Goal: Check status: Check status

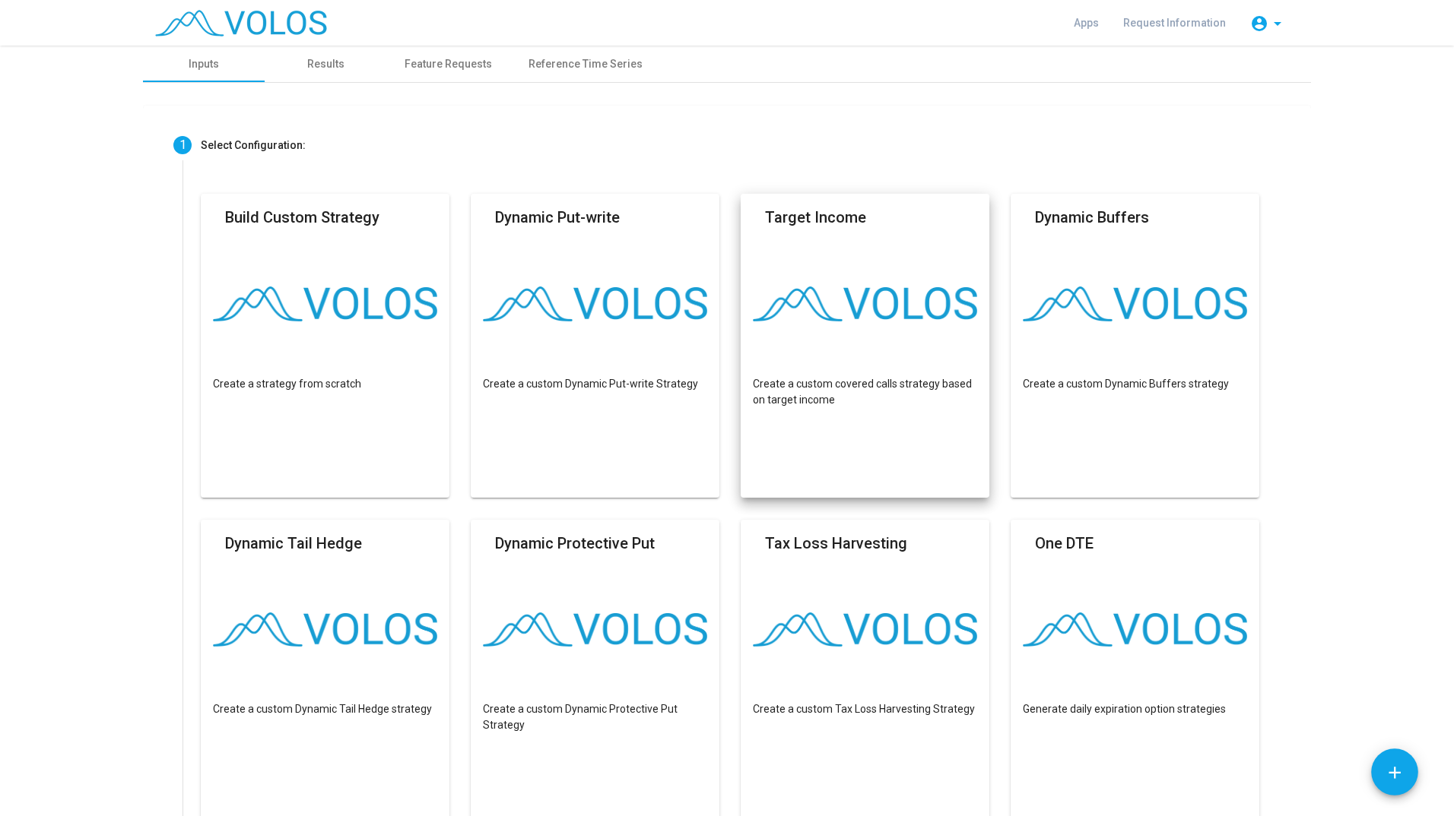
click at [1267, 23] on mat-icon "account_circle" at bounding box center [1259, 23] width 18 height 18
click at [1267, 23] on div at bounding box center [727, 408] width 1454 height 816
click at [1098, 26] on span "Apps" at bounding box center [1085, 23] width 25 height 12
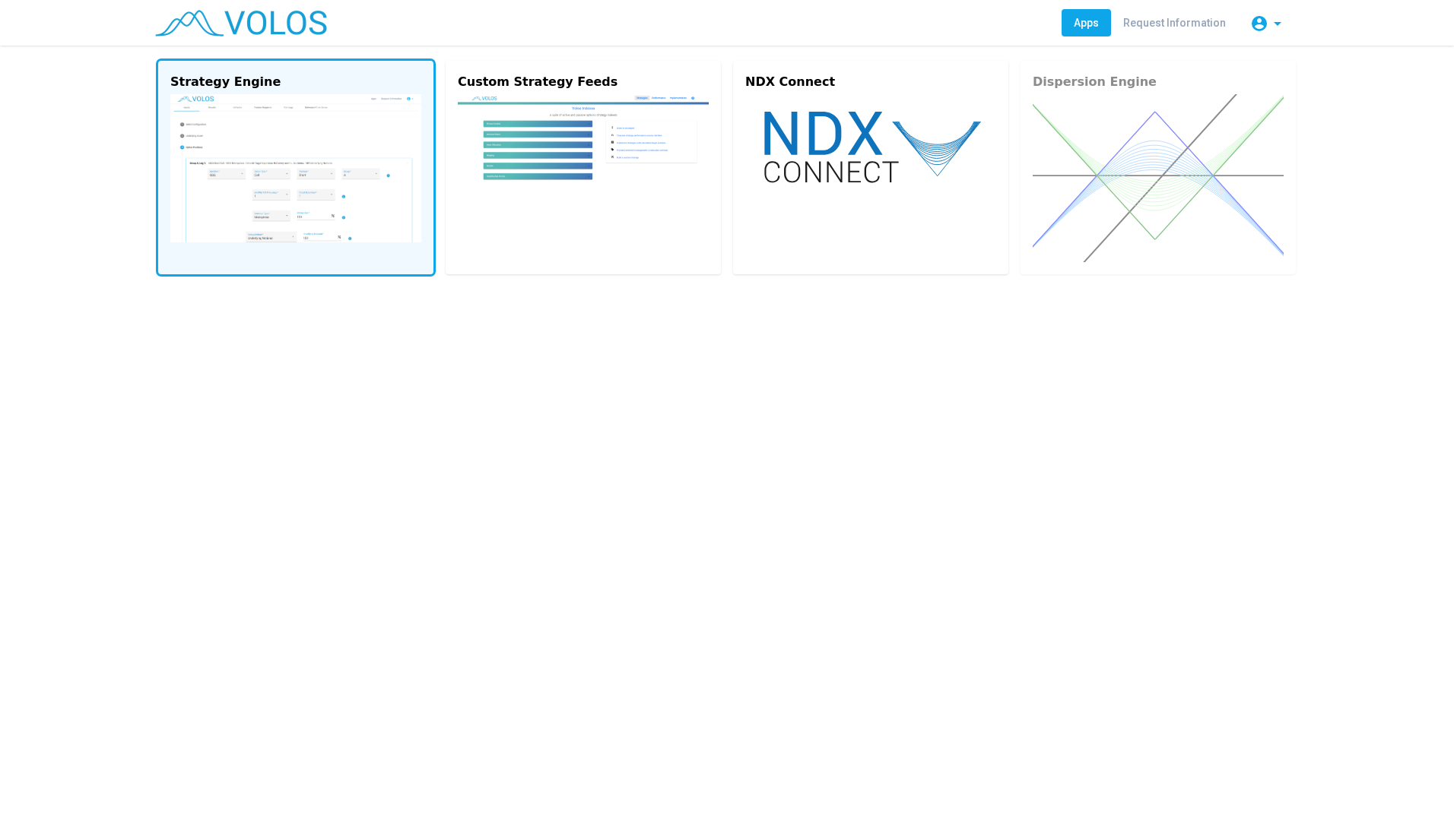
click at [394, 178] on img at bounding box center [295, 168] width 251 height 148
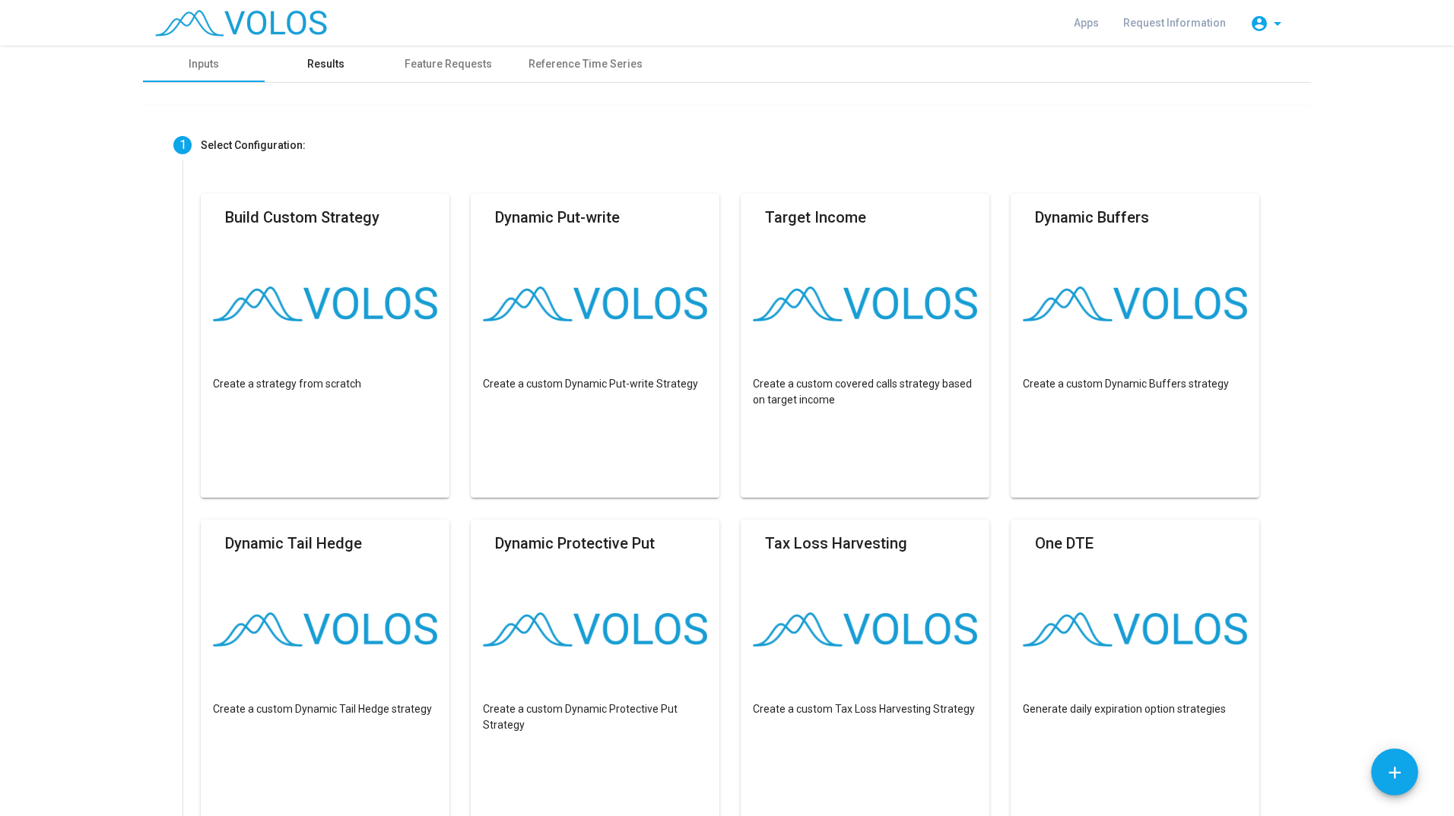
click at [332, 68] on div "Results" at bounding box center [325, 64] width 37 height 16
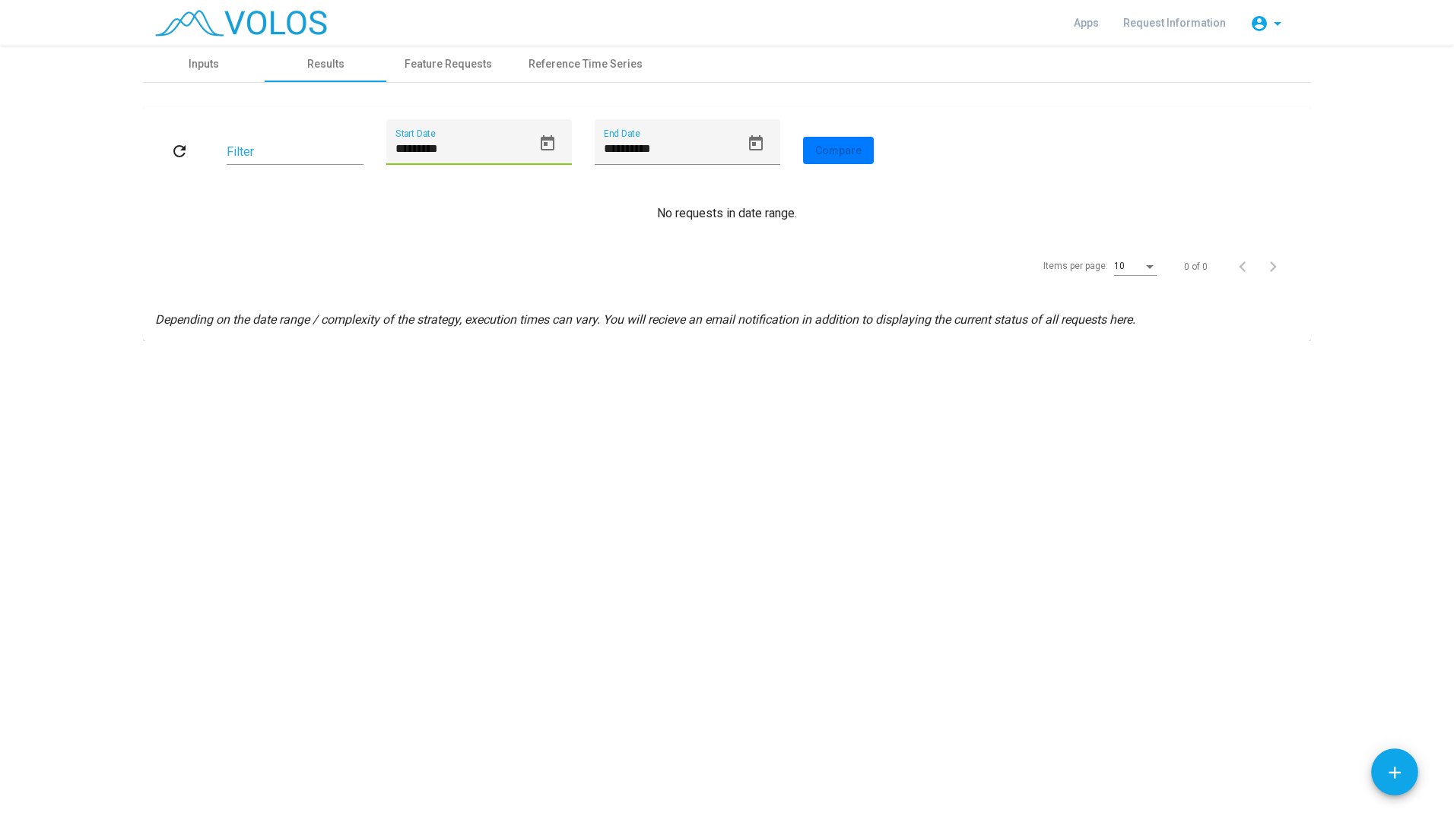
click at [519, 151] on input "*********" at bounding box center [463, 149] width 137 height 14
click at [555, 149] on icon "Open calendar" at bounding box center [547, 144] width 18 height 18
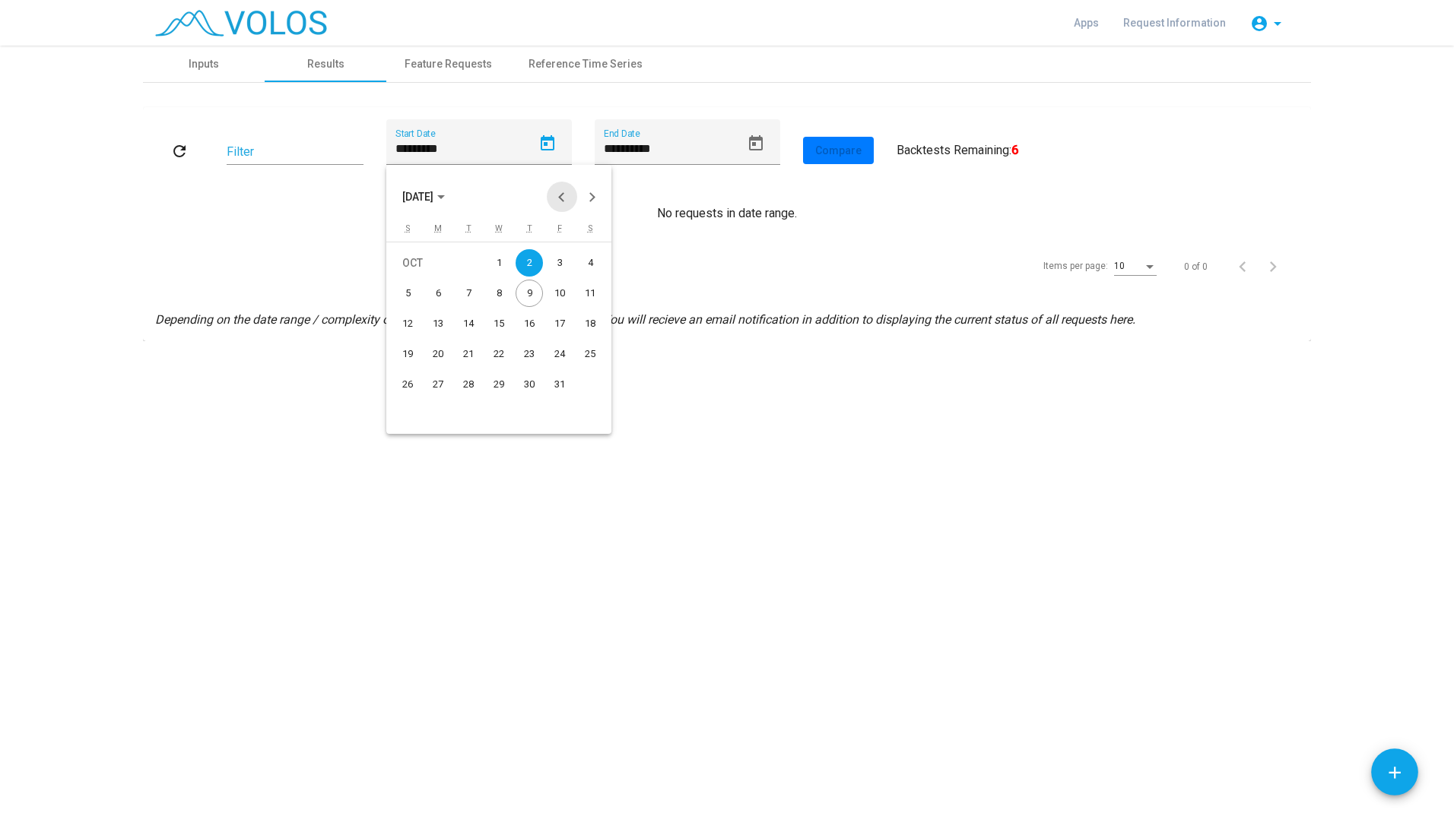
click at [557, 193] on button "Previous month" at bounding box center [562, 197] width 30 height 30
click at [445, 343] on div "16" at bounding box center [437, 354] width 27 height 27
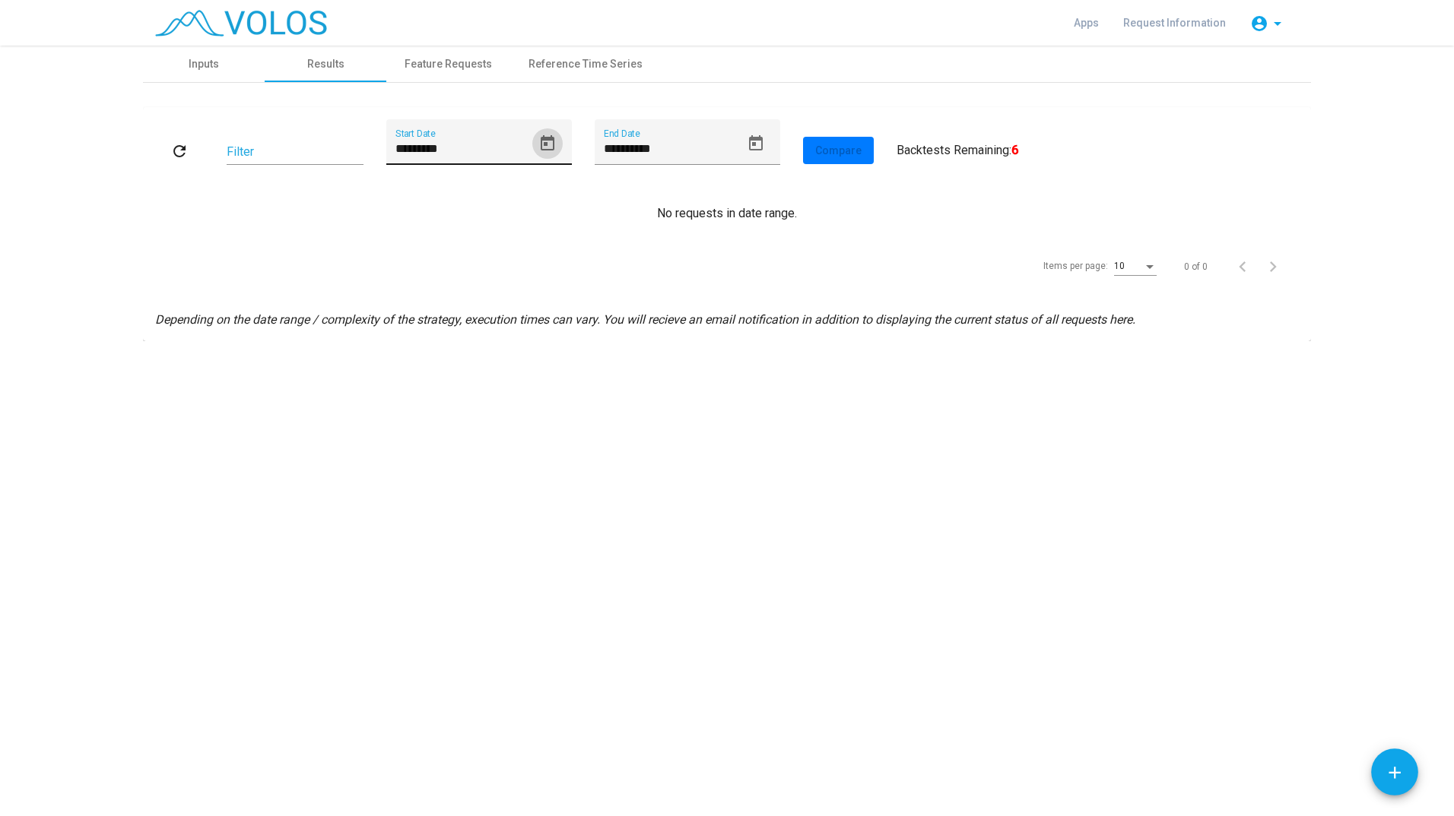
click at [545, 147] on icon "Open calendar" at bounding box center [547, 144] width 18 height 18
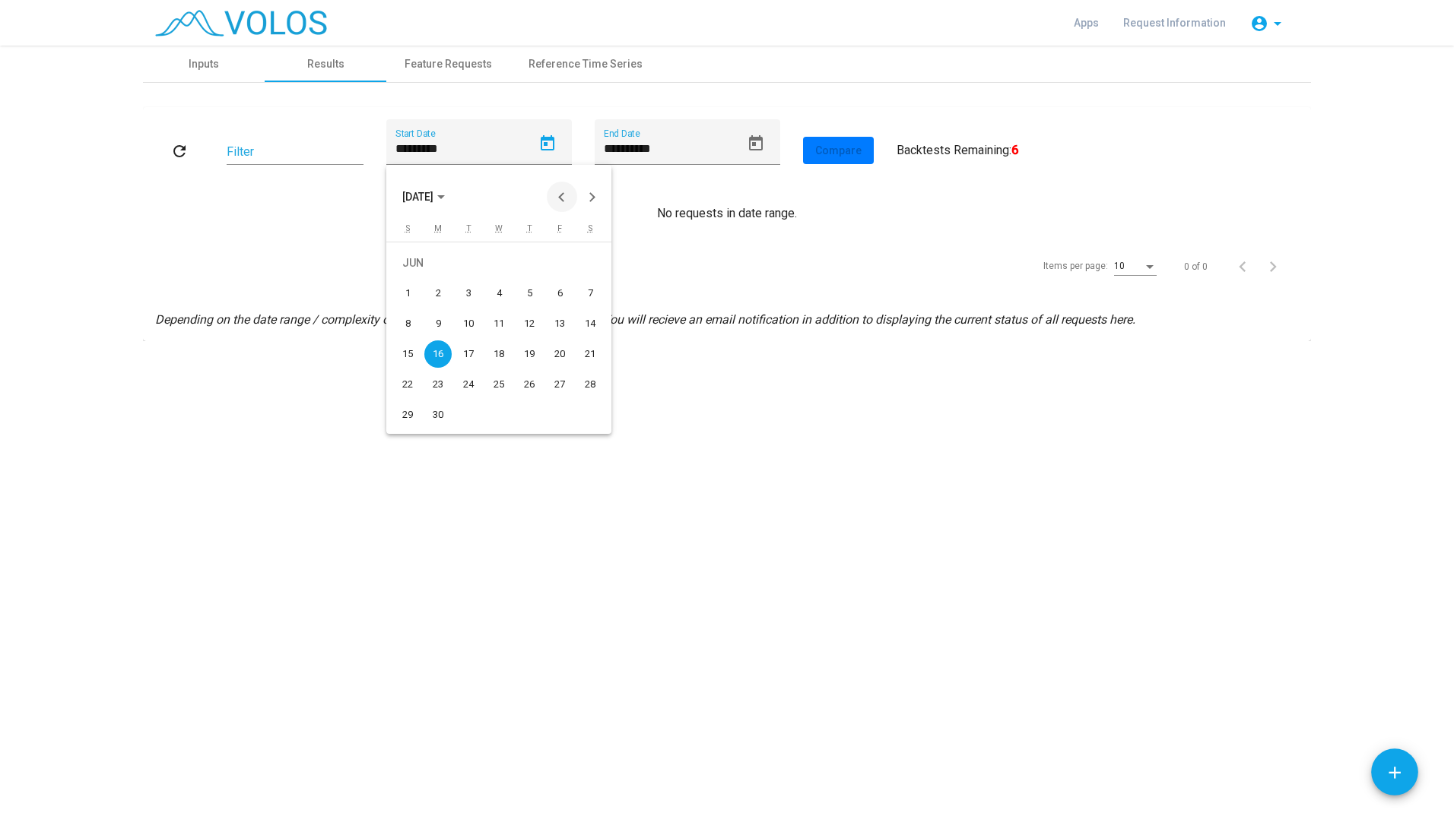
click at [565, 188] on button "Previous month" at bounding box center [562, 197] width 30 height 30
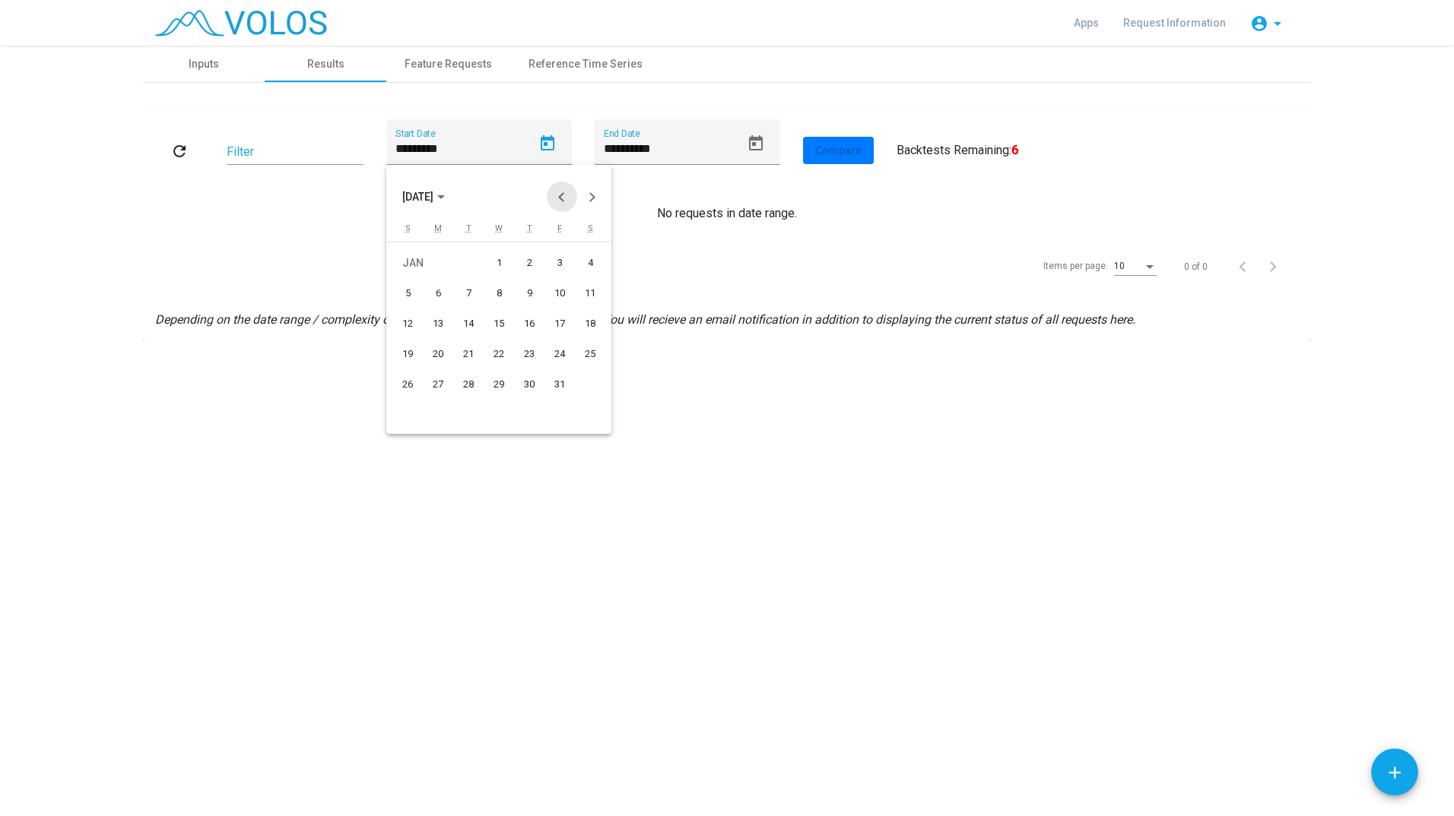
click at [565, 188] on button "Previous month" at bounding box center [562, 197] width 30 height 30
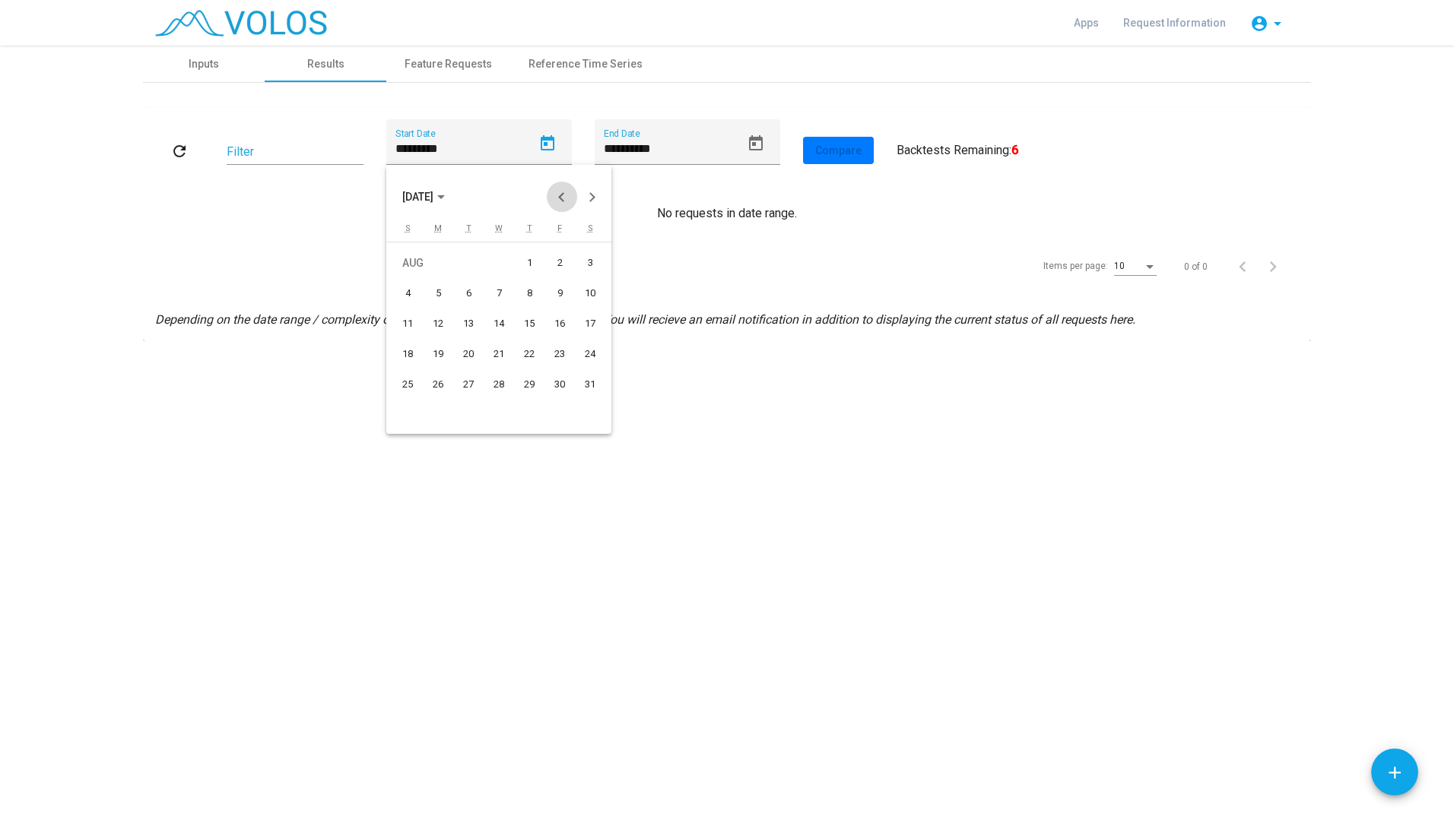
click at [565, 188] on button "Previous month" at bounding box center [562, 197] width 30 height 30
click at [416, 315] on div "7" at bounding box center [407, 323] width 27 height 27
type input "********"
click at [176, 150] on mat-icon "refresh" at bounding box center [179, 151] width 18 height 18
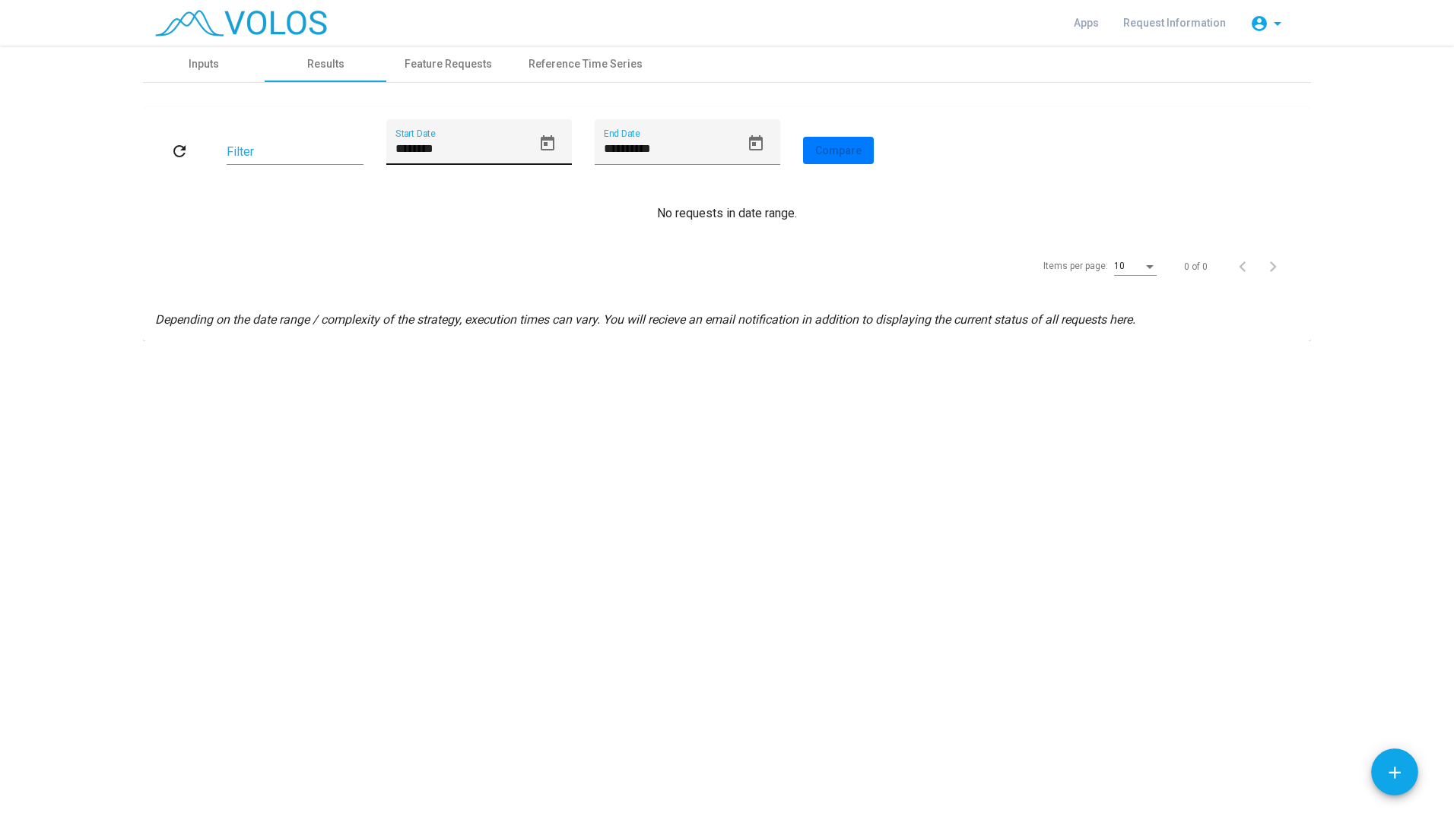
click at [536, 137] on button "Open calendar" at bounding box center [547, 143] width 30 height 30
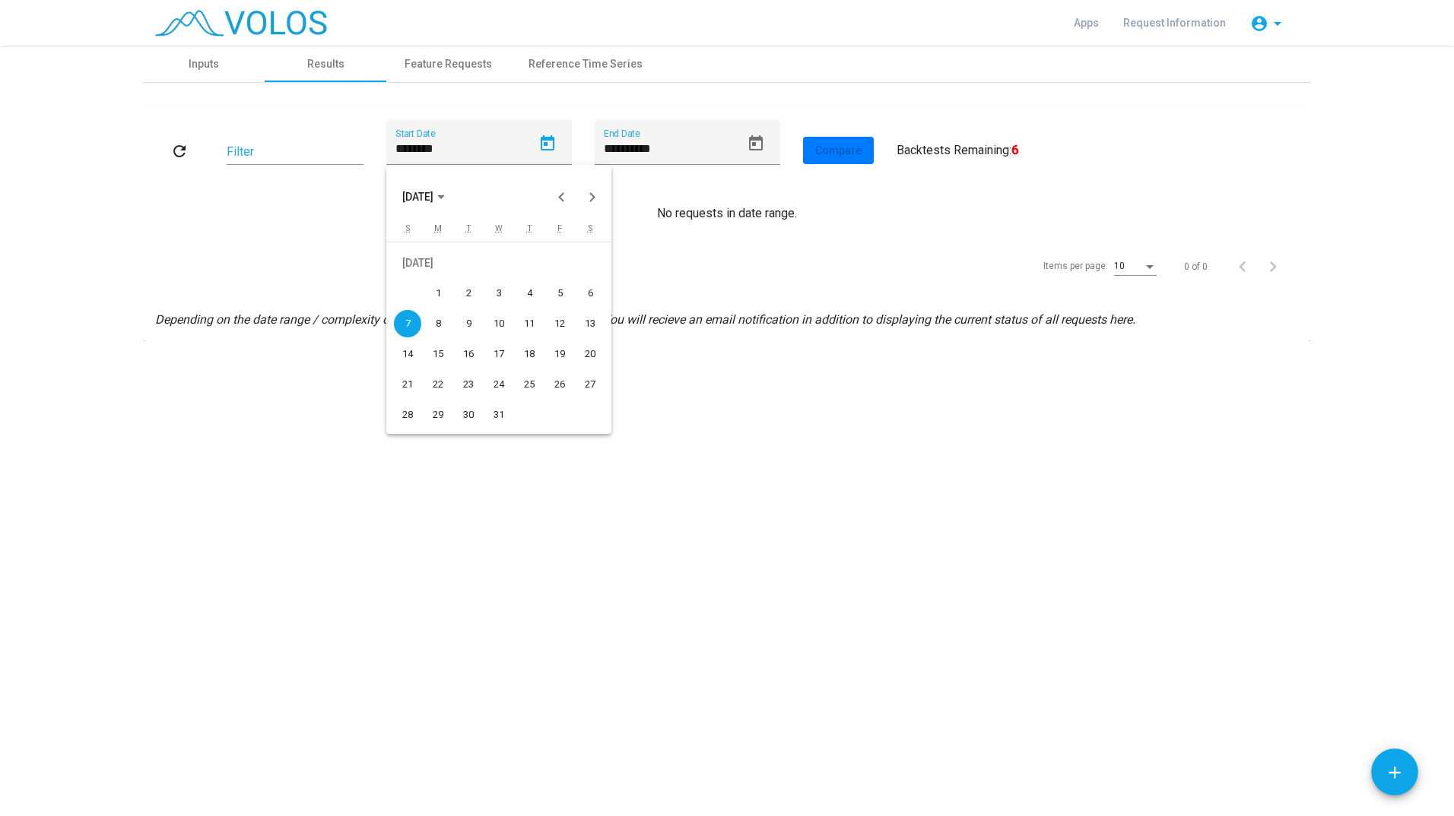
click at [433, 200] on span "[DATE]" at bounding box center [417, 198] width 31 height 12
click at [720, 145] on div at bounding box center [727, 408] width 1454 height 816
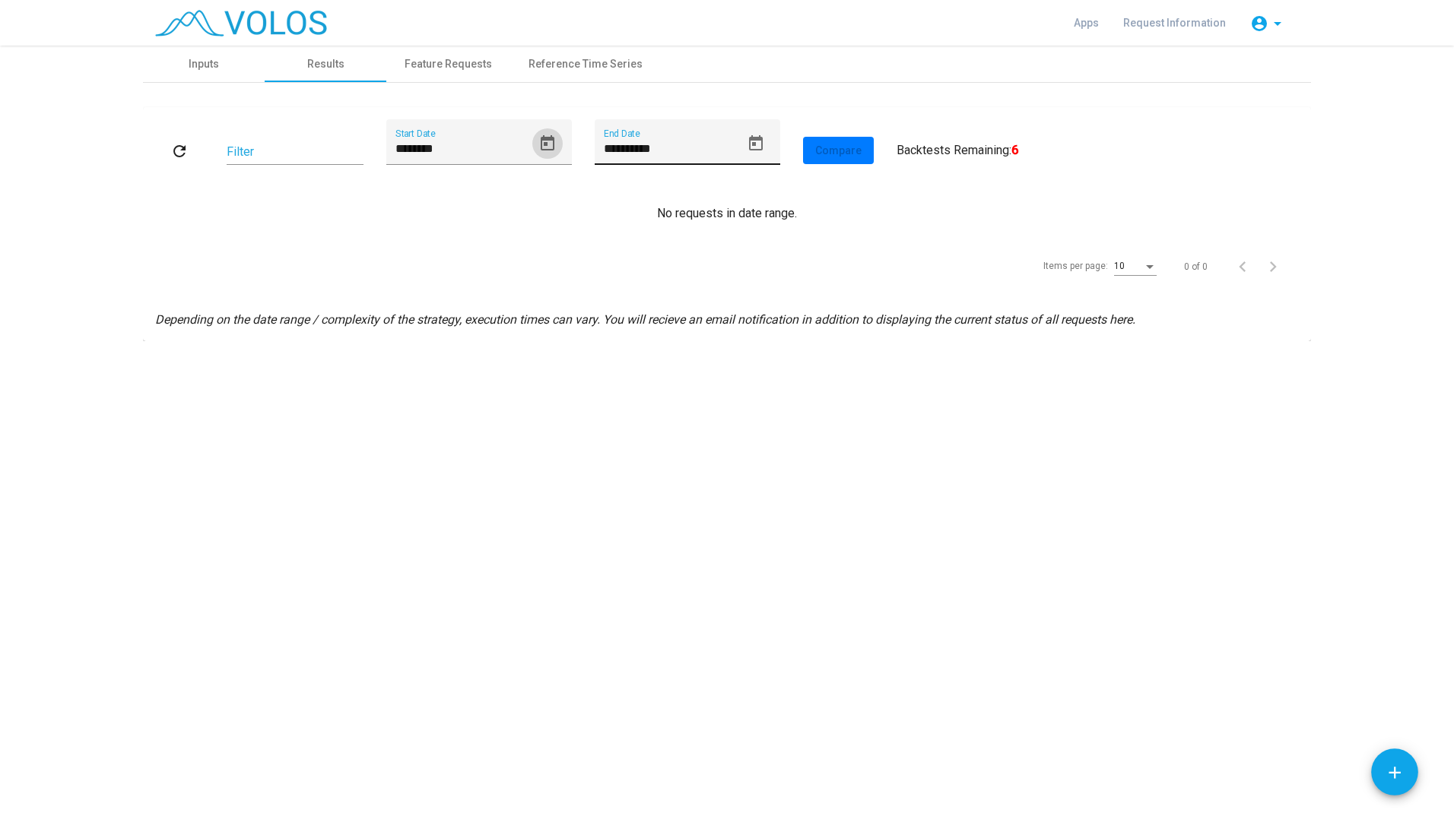
drag, startPoint x: 754, startPoint y: 141, endPoint x: 739, endPoint y: 144, distance: 15.4
click at [739, 144] on div "**********" at bounding box center [687, 142] width 185 height 46
click at [752, 149] on icon "Open calendar" at bounding box center [756, 142] width 14 height 15
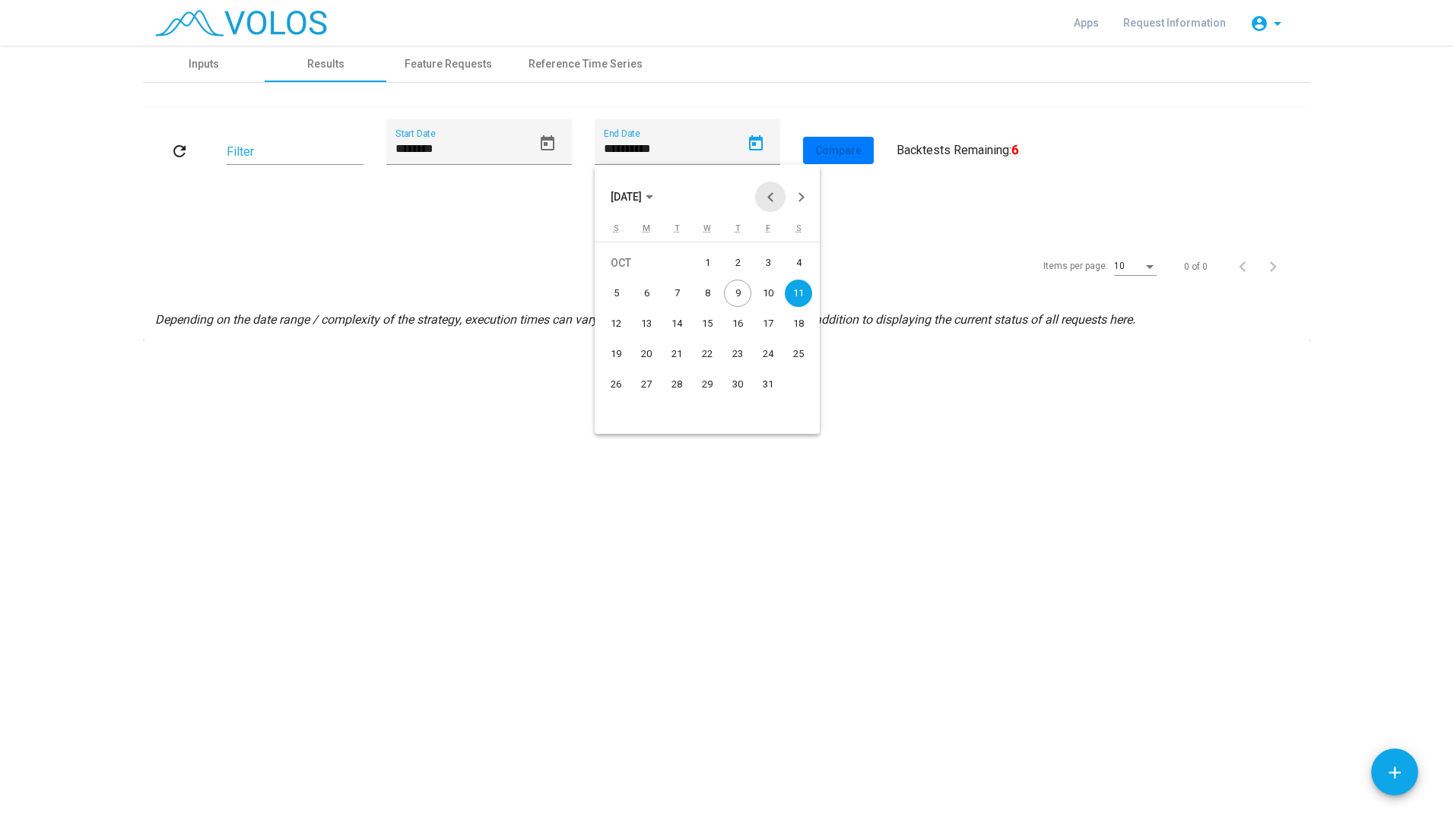
click at [767, 190] on button "Previous month" at bounding box center [770, 197] width 30 height 30
click at [683, 371] on td "24" at bounding box center [676, 384] width 30 height 30
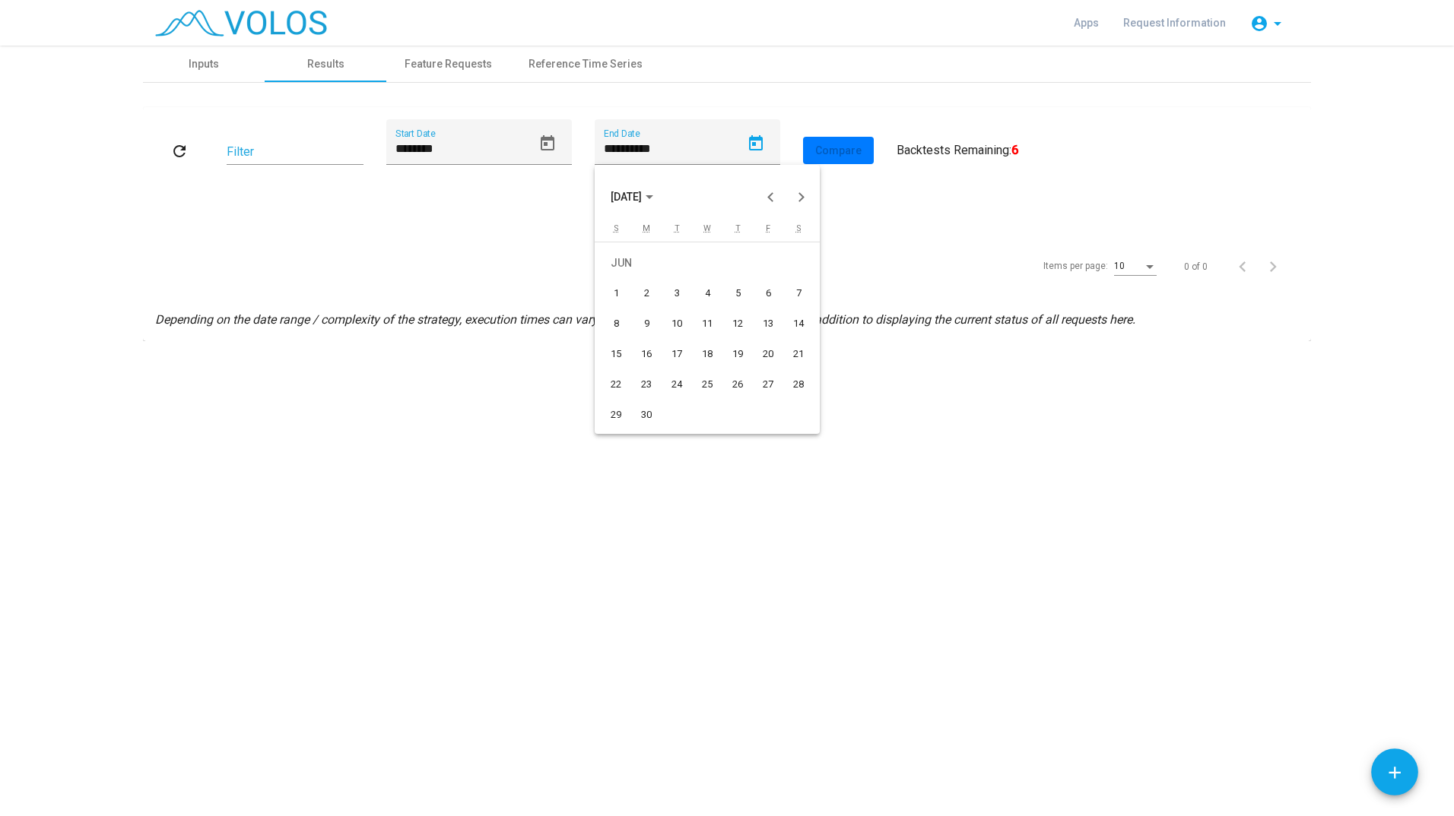
type input "*********"
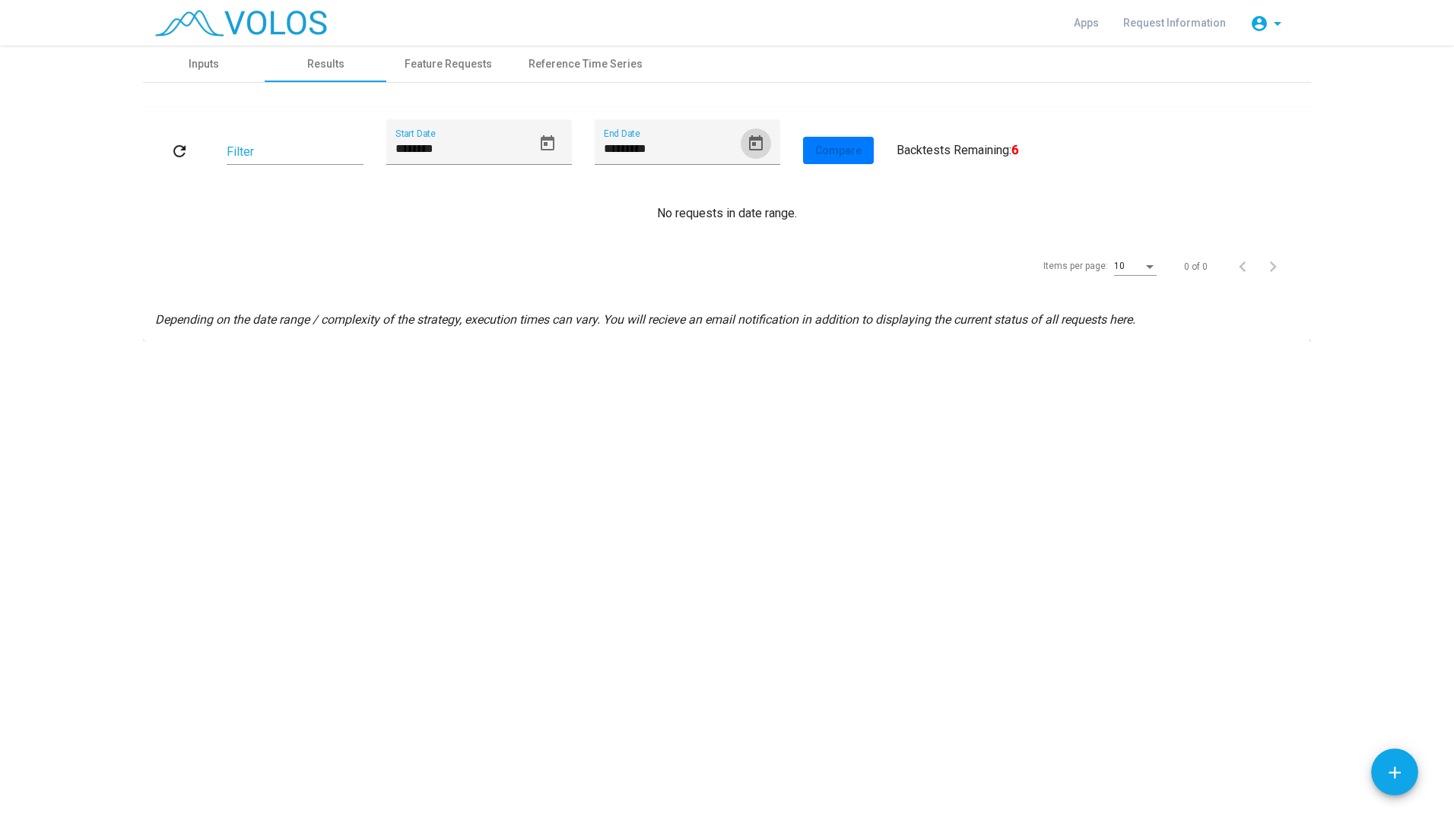
click at [182, 155] on mat-icon "refresh" at bounding box center [179, 151] width 18 height 18
click at [537, 142] on button "Open calendar" at bounding box center [547, 143] width 30 height 30
click at [445, 207] on button "[DATE]" at bounding box center [423, 197] width 67 height 30
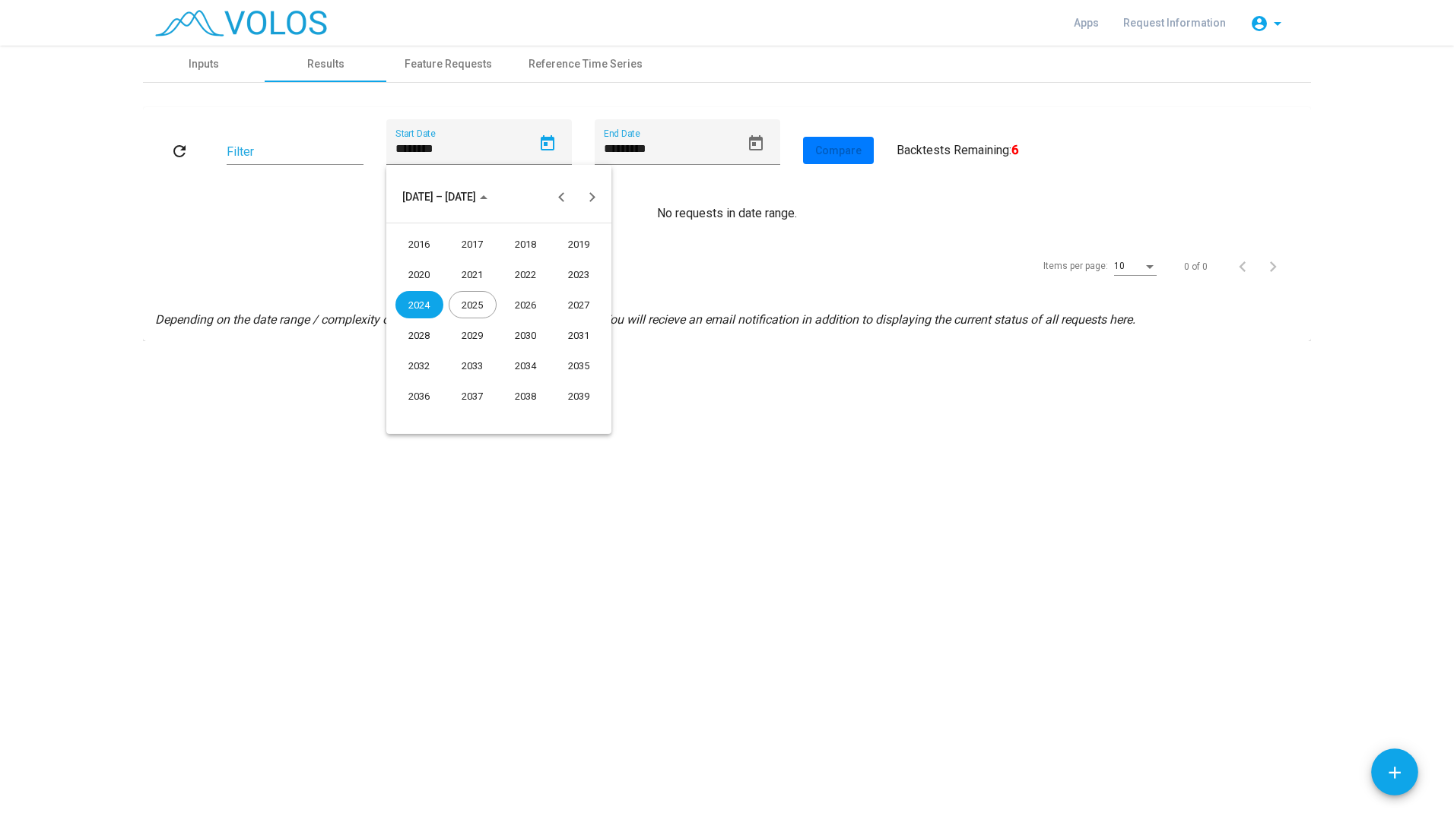
click at [484, 274] on div "2021" at bounding box center [473, 274] width 48 height 27
click at [522, 333] on div "NOV" at bounding box center [526, 335] width 48 height 27
click at [528, 341] on td "18" at bounding box center [529, 354] width 30 height 30
type input "**********"
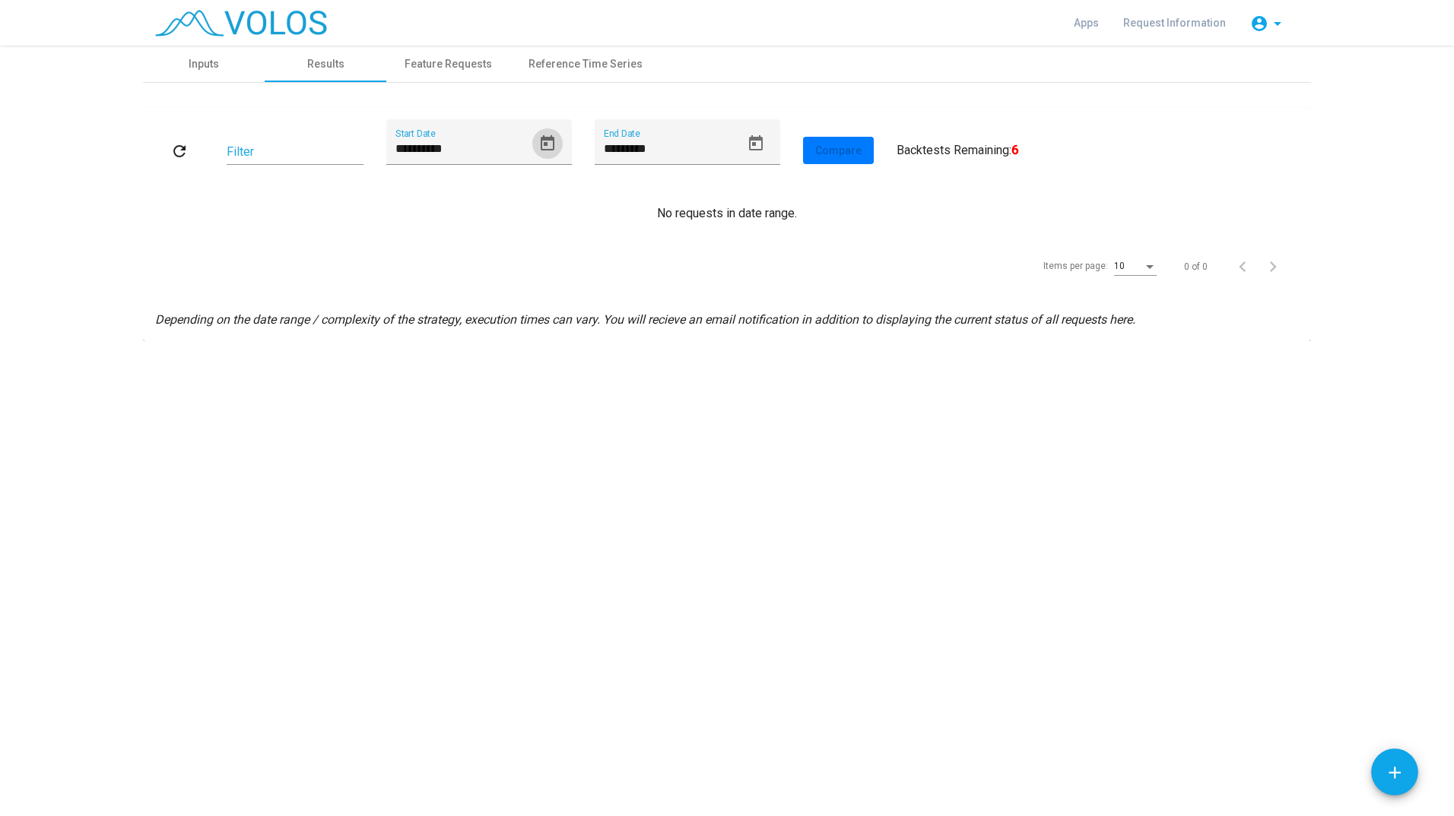
click at [189, 152] on button "refresh" at bounding box center [179, 150] width 49 height 27
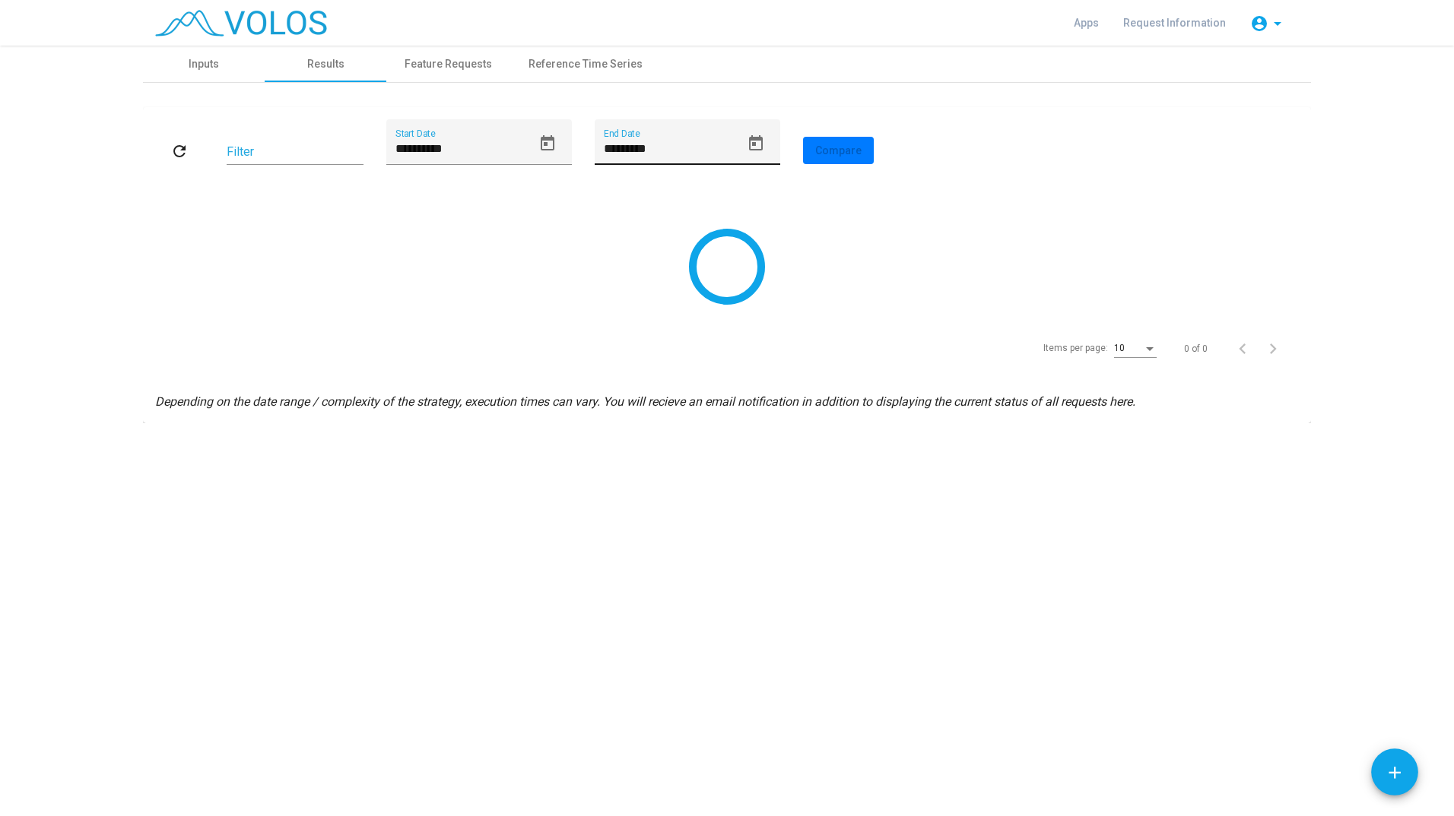
click at [757, 143] on icon "Open calendar" at bounding box center [756, 144] width 18 height 18
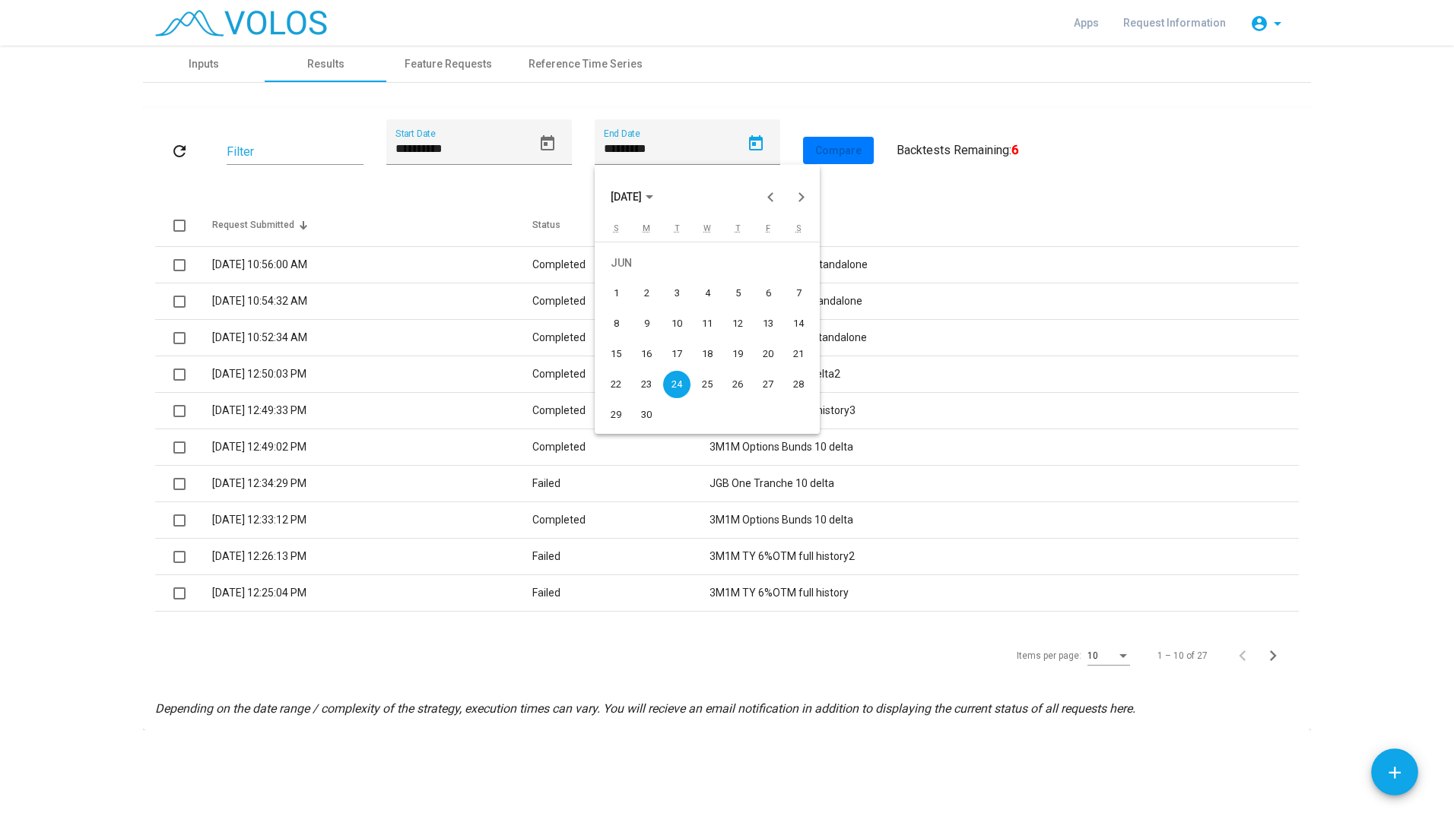
click at [917, 191] on div at bounding box center [727, 408] width 1454 height 816
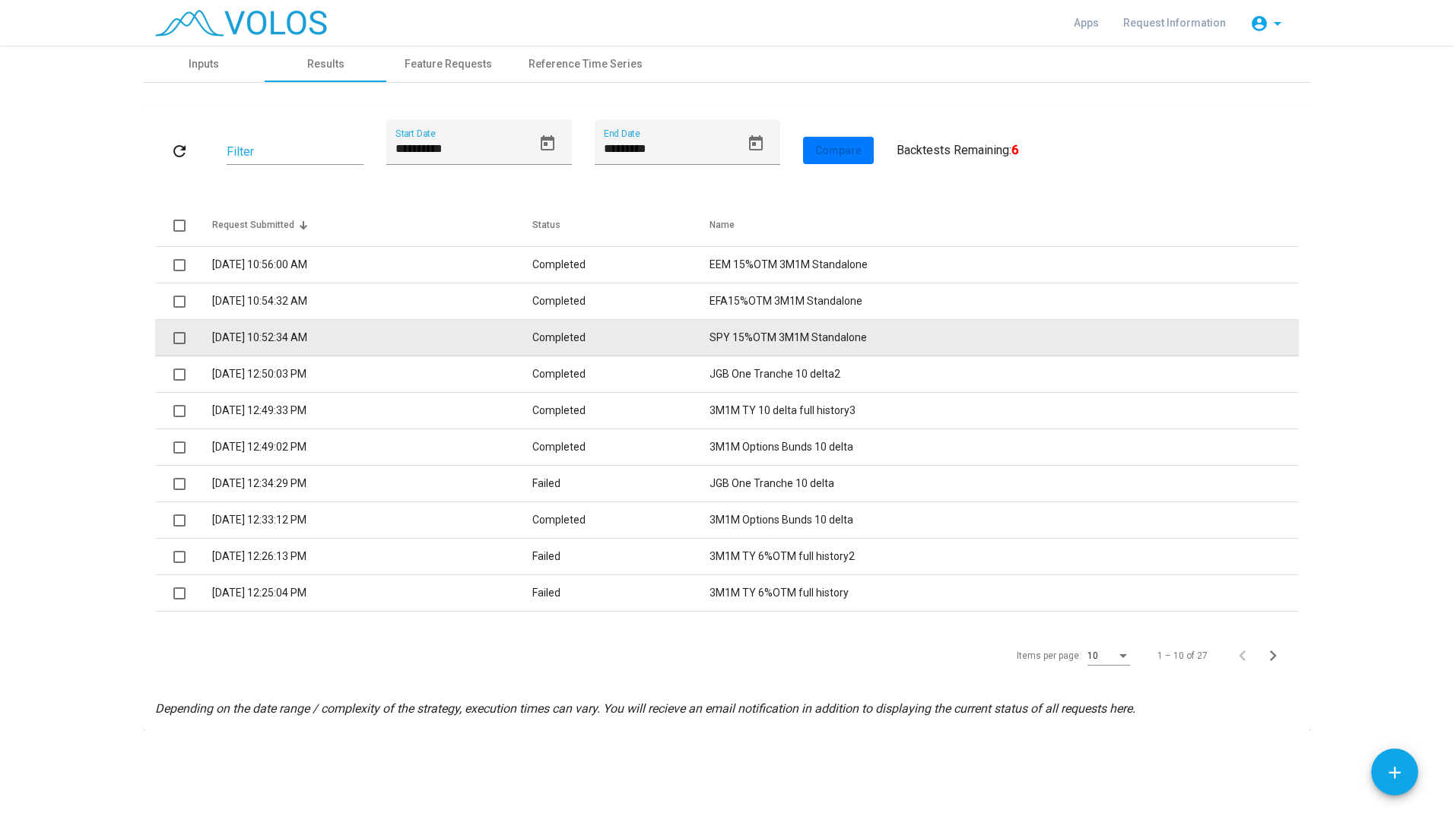
click at [665, 341] on td "Completed" at bounding box center [621, 338] width 178 height 36
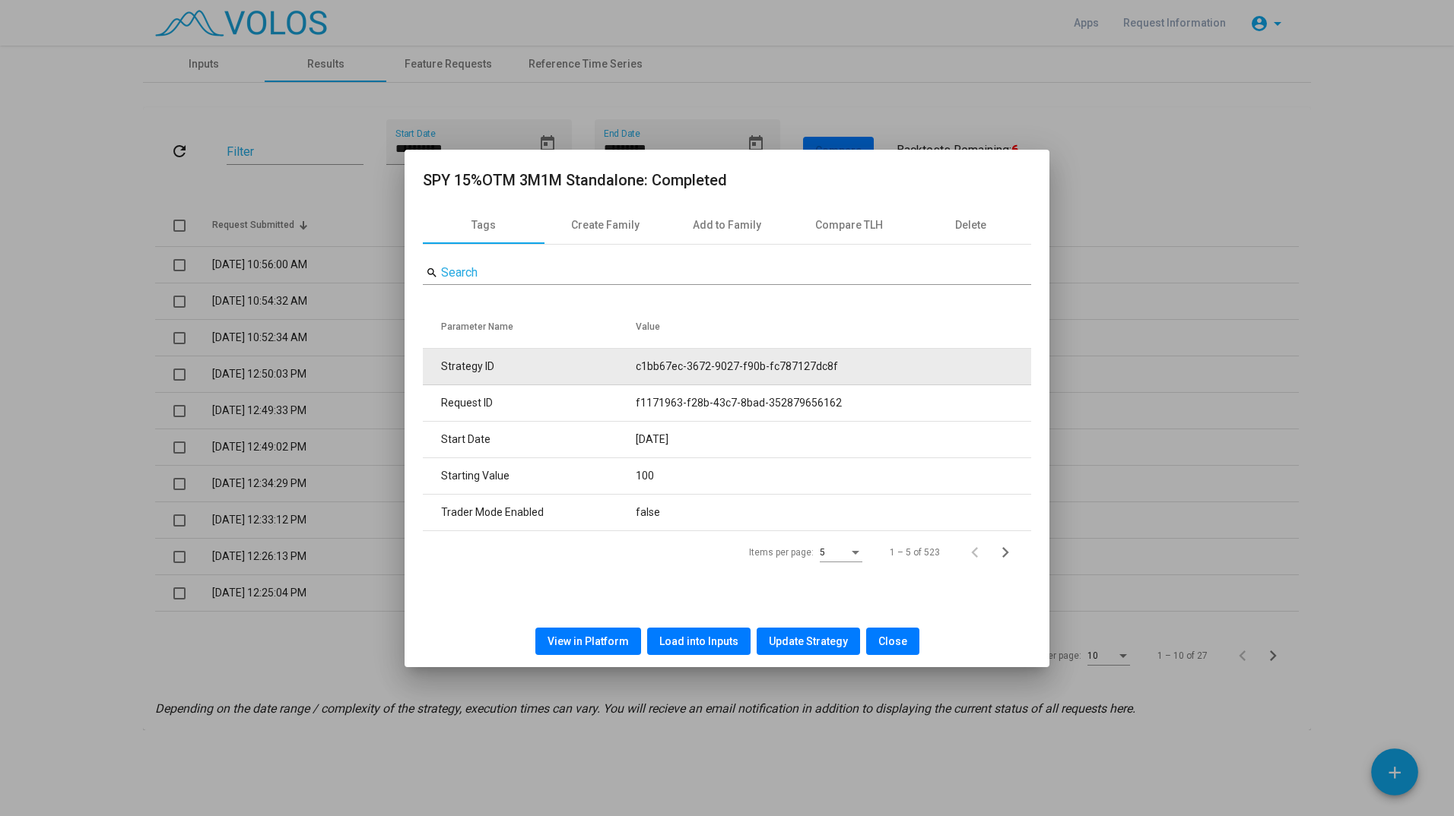
drag, startPoint x: 631, startPoint y: 366, endPoint x: 869, endPoint y: 370, distance: 238.0
click at [869, 370] on tr "Strategy ID c1bb67ec-3672-9027-f90b-fc787127dc8f" at bounding box center [727, 367] width 608 height 36
copy tr "c1bb67ec-3672-9027-f90b-fc787127dc8f"
